Goal: Check status

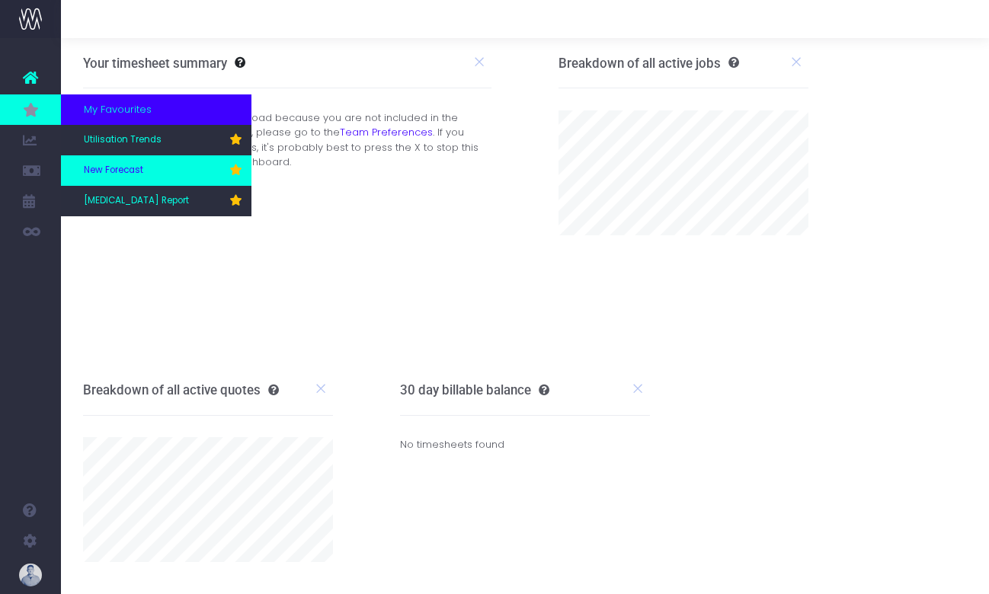
click at [130, 171] on span "New Forecast" at bounding box center [113, 171] width 59 height 14
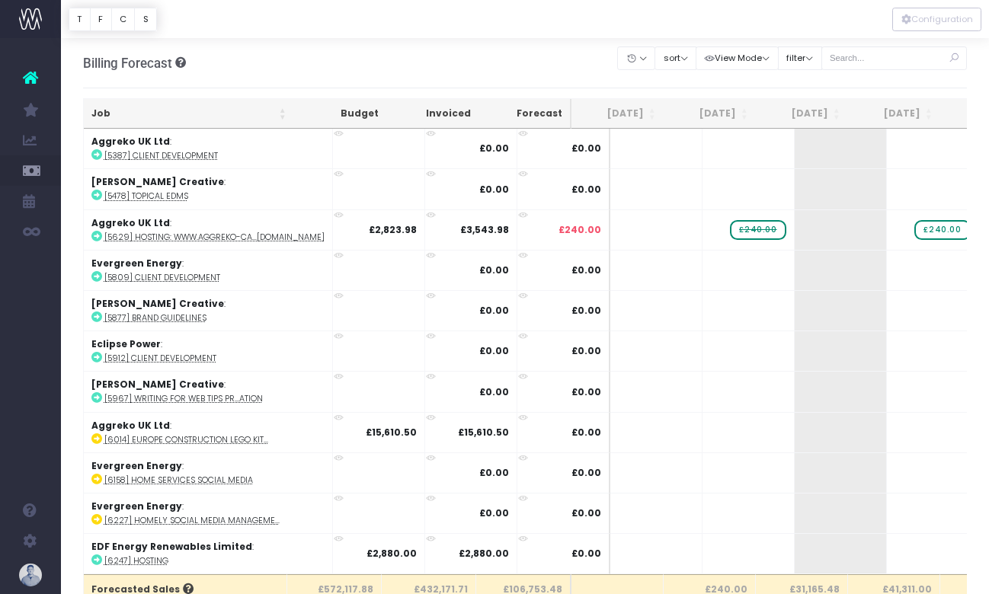
click at [110, 111] on th "Job" at bounding box center [189, 114] width 210 height 30
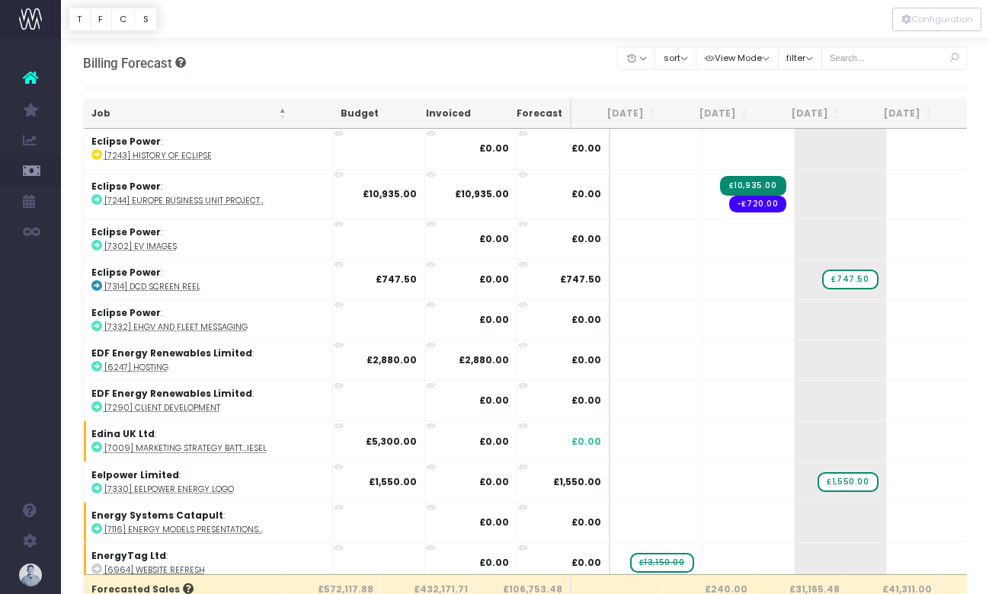
scroll to position [2795, 0]
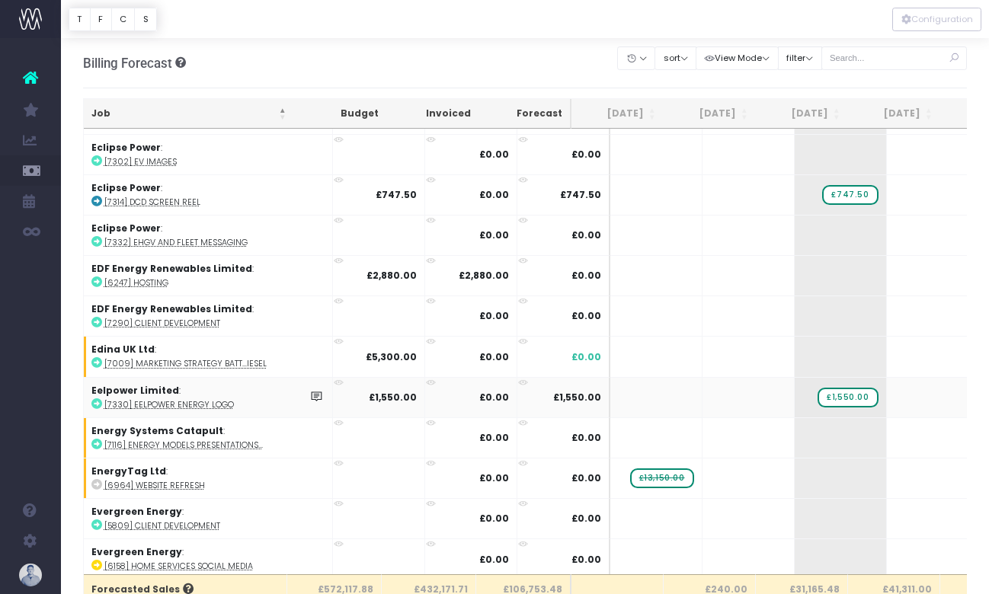
click at [199, 399] on abbr "[7330] Eelpower Energy Logo" at bounding box center [169, 404] width 130 height 11
click at [889, 56] on input "text" at bounding box center [894, 58] width 146 height 24
type input "confirmed"
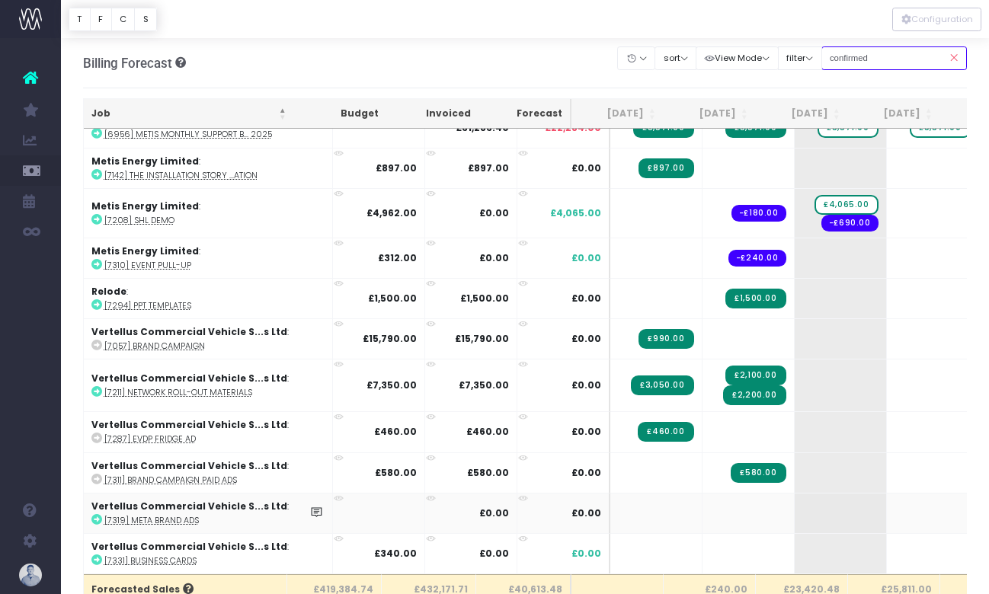
scroll to position [2086, 0]
